Goal: Task Accomplishment & Management: Manage account settings

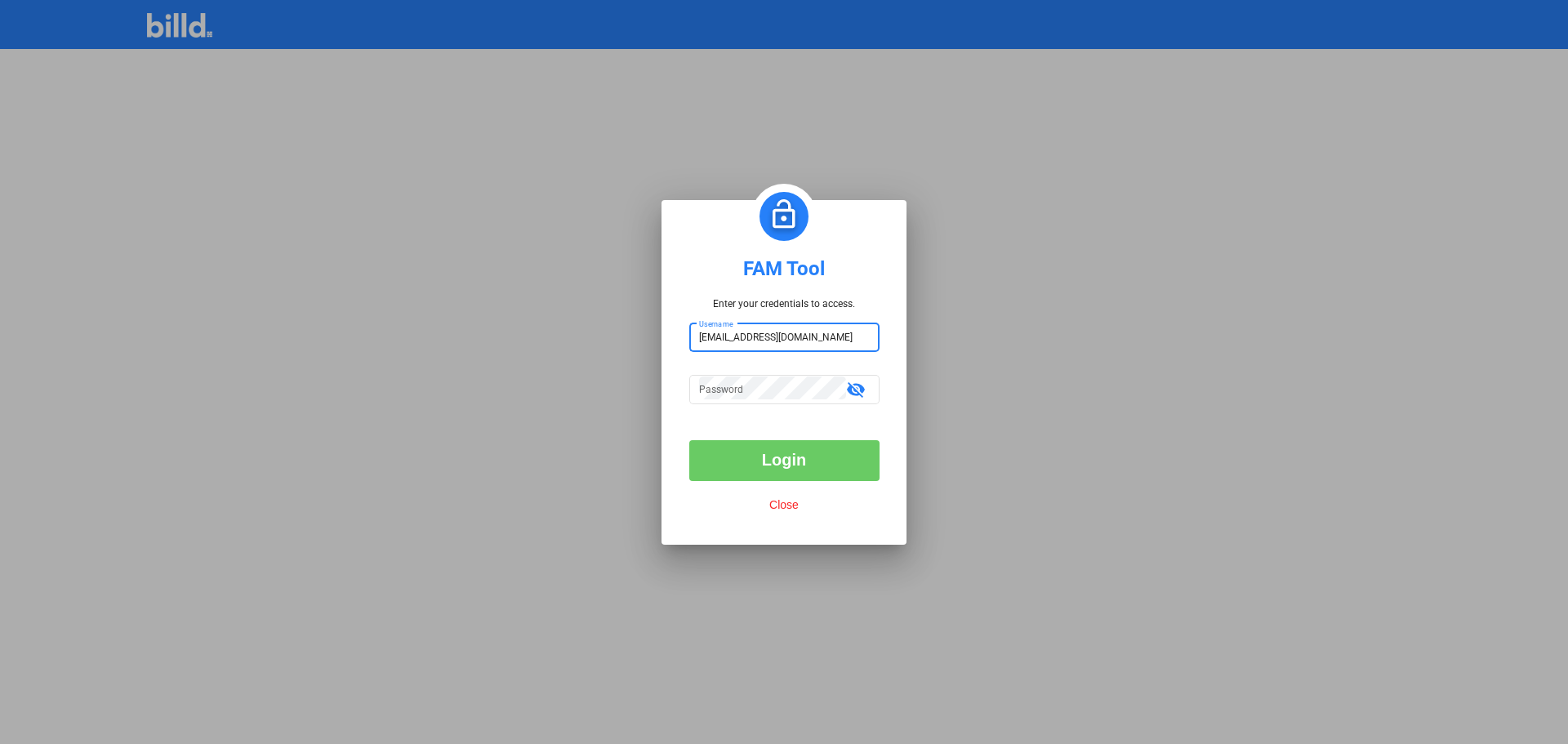
click at [846, 344] on input "showman@getnada.com" at bounding box center [784, 336] width 171 height 23
type input "billduser"
click at [862, 387] on mat-icon "visibility_off" at bounding box center [856, 389] width 19 height 19
click at [758, 336] on input "billduser" at bounding box center [774, 336] width 151 height 23
click at [758, 336] on input "billduser" at bounding box center [784, 336] width 171 height 23
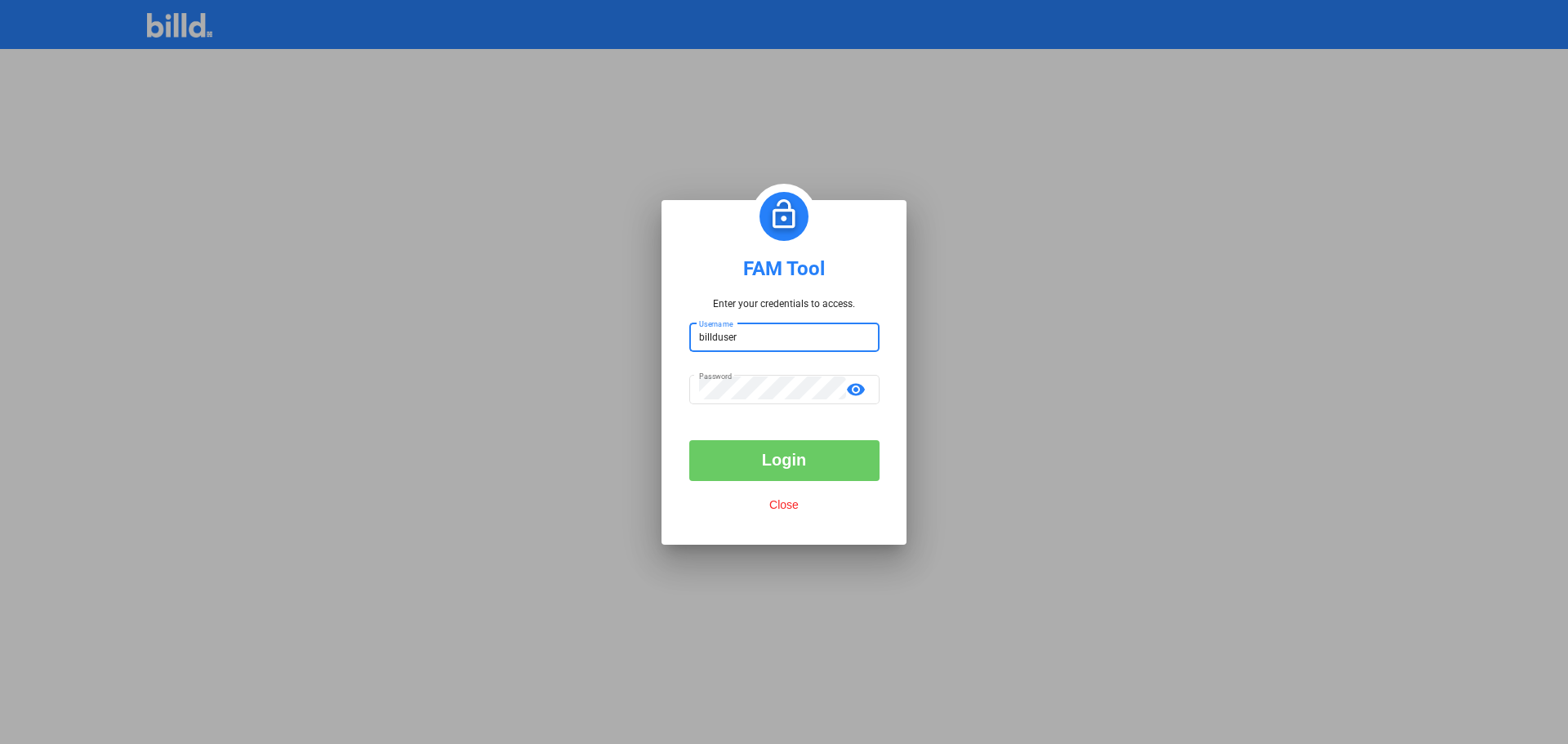
click at [758, 336] on input "billduser" at bounding box center [784, 336] width 171 height 23
click at [802, 457] on button "Login" at bounding box center [784, 460] width 190 height 41
